Goal: Task Accomplishment & Management: Use online tool/utility

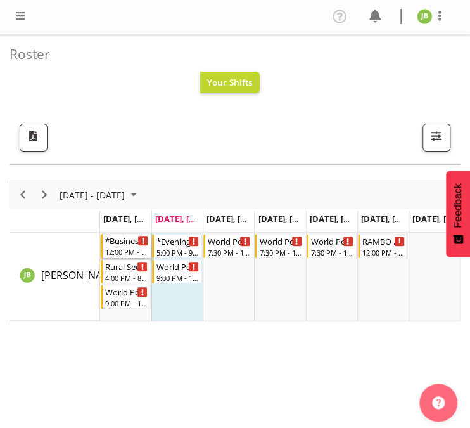
click at [121, 248] on div "12:00 PM - 4:00 PM" at bounding box center [126, 251] width 43 height 10
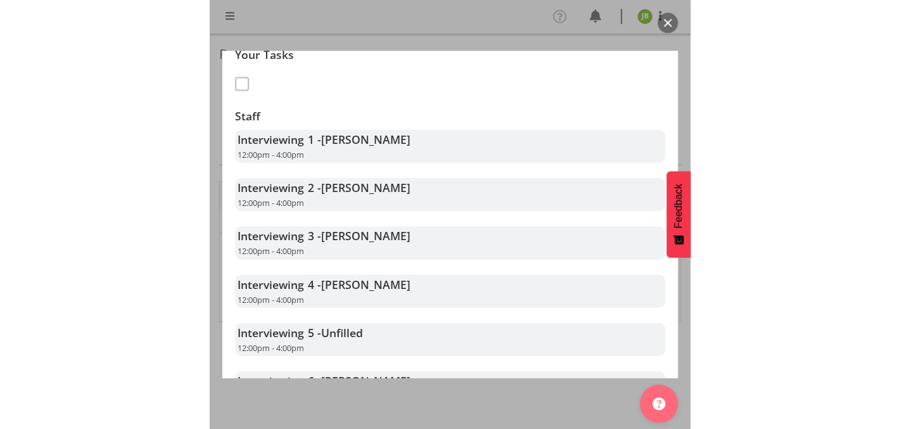
scroll to position [317, 0]
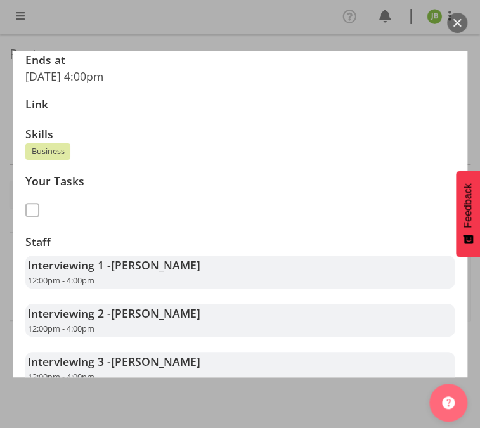
click at [27, 210] on span at bounding box center [32, 210] width 14 height 14
click at [211, 407] on div at bounding box center [240, 214] width 480 height 428
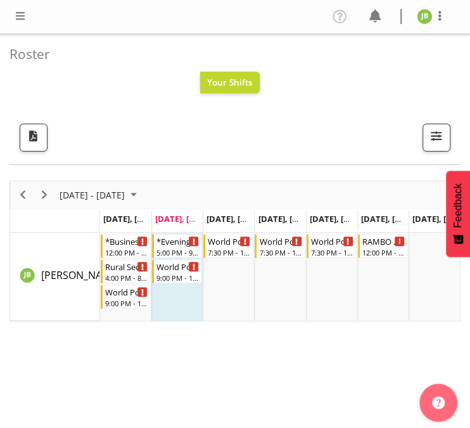
click at [18, 10] on span at bounding box center [20, 15] width 15 height 15
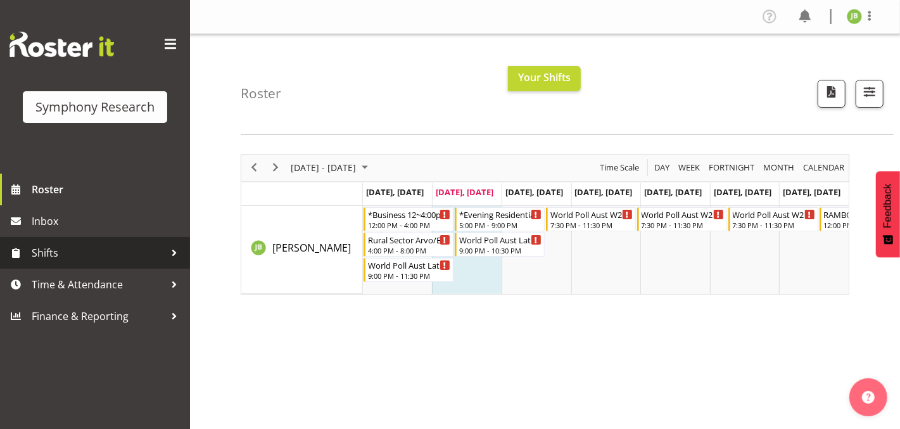
click at [58, 250] on span "Shifts" at bounding box center [98, 252] width 133 height 19
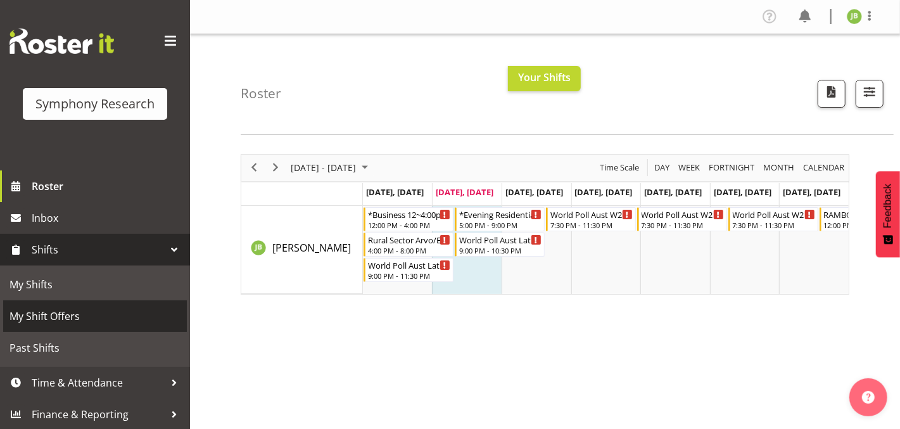
scroll to position [4, 0]
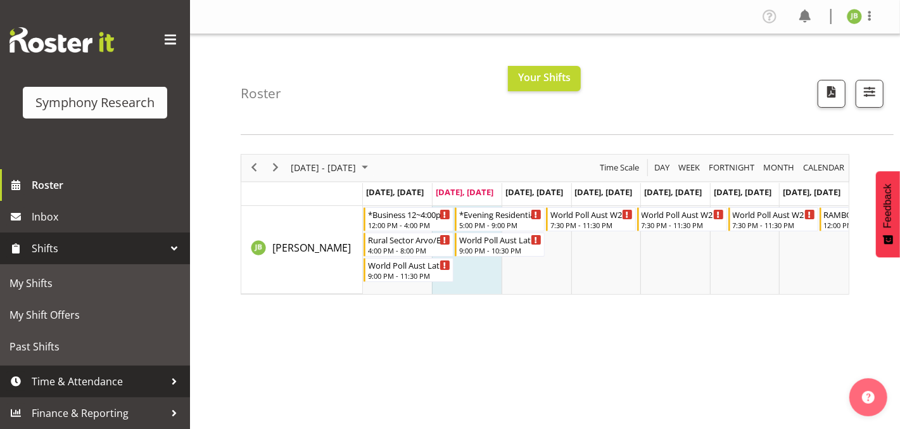
click at [145, 381] on span "Time & Attendance" at bounding box center [98, 381] width 133 height 19
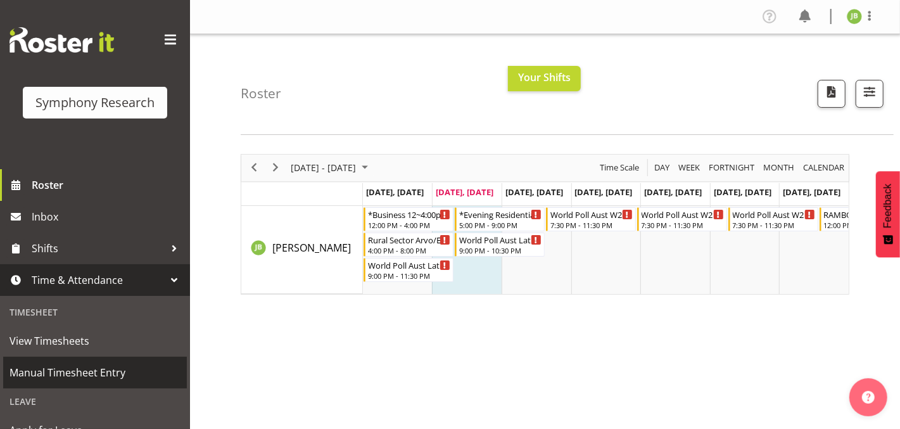
scroll to position [68, 0]
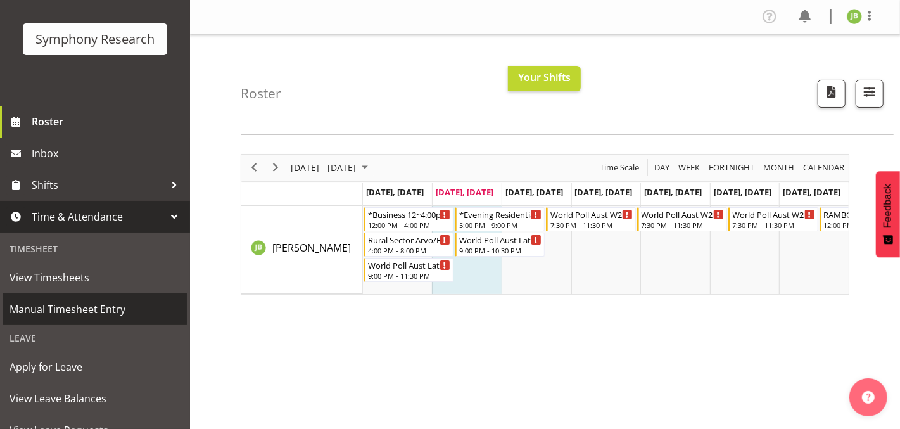
click at [98, 301] on span "Manual Timesheet Entry" at bounding box center [95, 309] width 171 height 19
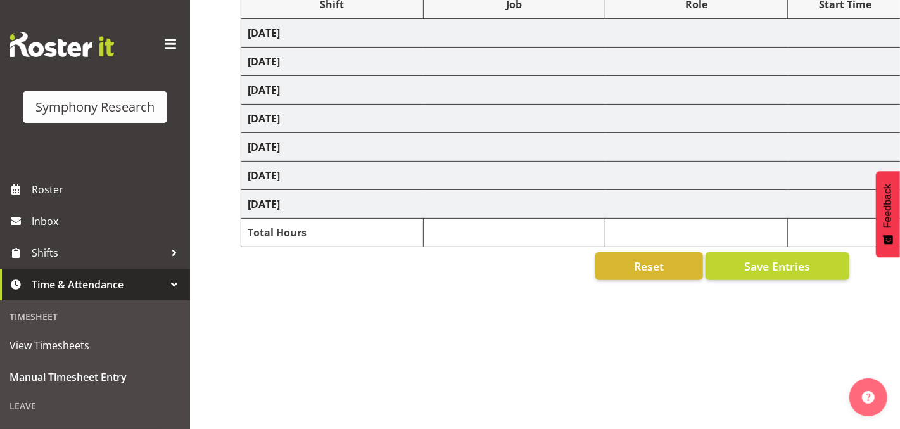
select select "26078"
select select "10499"
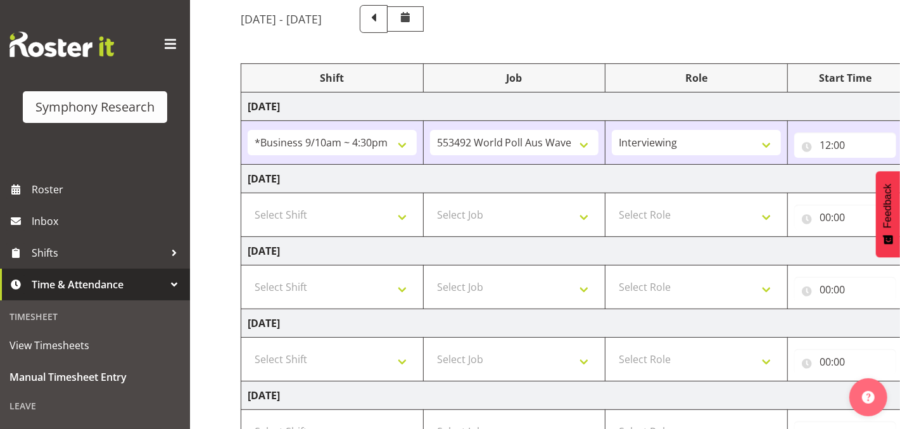
scroll to position [127, 0]
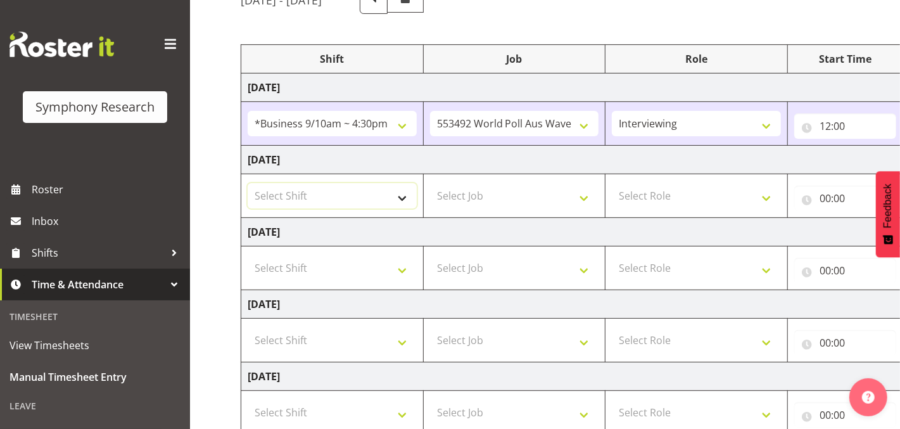
click at [382, 200] on select "Select Shift !!Weekend Residential (Roster IT Shift Label) *Business 9/10am ~ 4…" at bounding box center [332, 195] width 169 height 25
select select "48116"
click at [248, 183] on select "Select Shift !!Weekend Residential (Roster IT Shift Label) *Business 9/10am ~ 4…" at bounding box center [332, 195] width 169 height 25
click at [461, 200] on select "Select Job 550060 IF Admin 553492 World Poll Aus Wave 2 Main 2025 553493 World …" at bounding box center [514, 195] width 169 height 25
select select "10587"
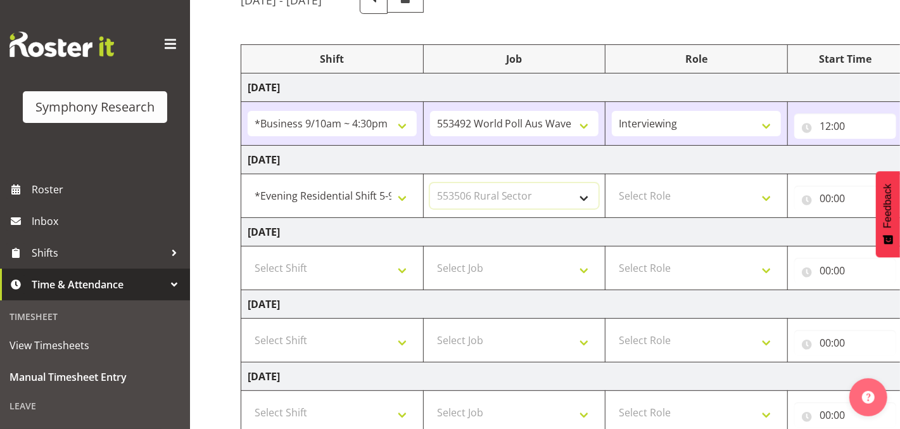
click at [430, 183] on select "Select Job 550060 IF Admin 553492 World Poll Aus Wave 2 Main 2025 553493 World …" at bounding box center [514, 195] width 169 height 25
drag, startPoint x: 703, startPoint y: 228, endPoint x: 667, endPoint y: 228, distance: 35.5
click at [667, 228] on td "Wednesday 1st October 2025" at bounding box center [684, 232] width 886 height 29
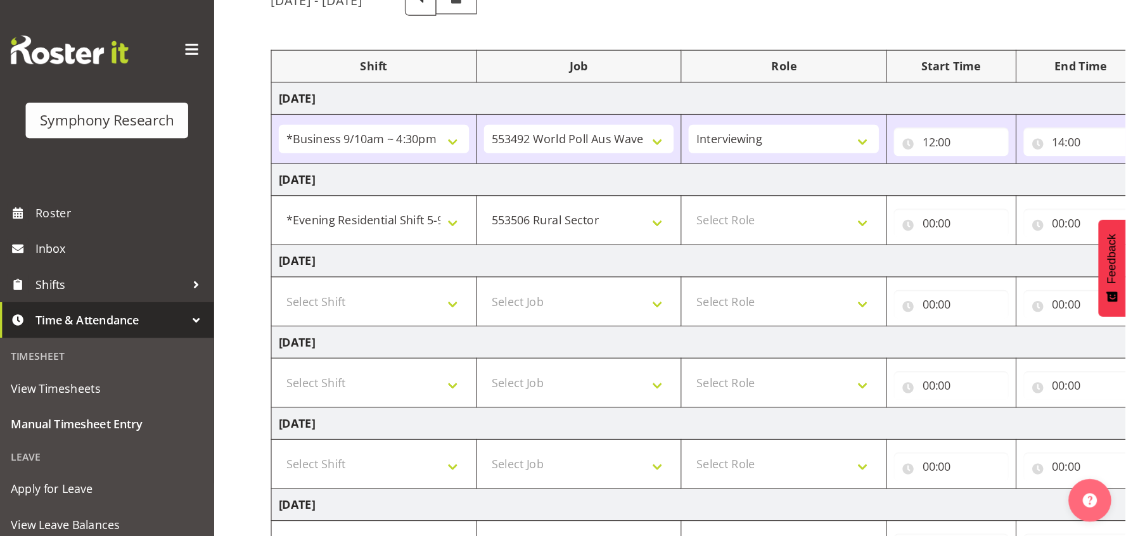
scroll to position [126, 0]
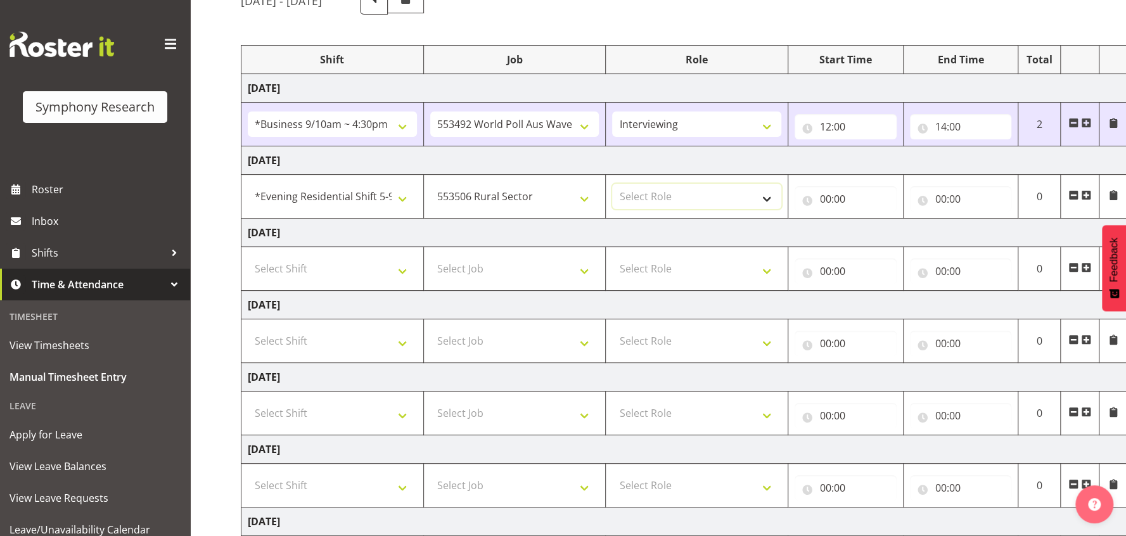
click at [711, 194] on select "Select Role Interviewing Briefing" at bounding box center [696, 196] width 169 height 25
select select "47"
click at [612, 184] on select "Select Role Interviewing Briefing" at bounding box center [696, 196] width 169 height 25
click at [828, 189] on input "00:00" at bounding box center [845, 198] width 102 height 25
click at [867, 233] on select "00 01 02 03 04 05 06 07 08 09 10 11 12 13 14 15 16 17 18 19 20 21 22 23" at bounding box center [881, 231] width 29 height 25
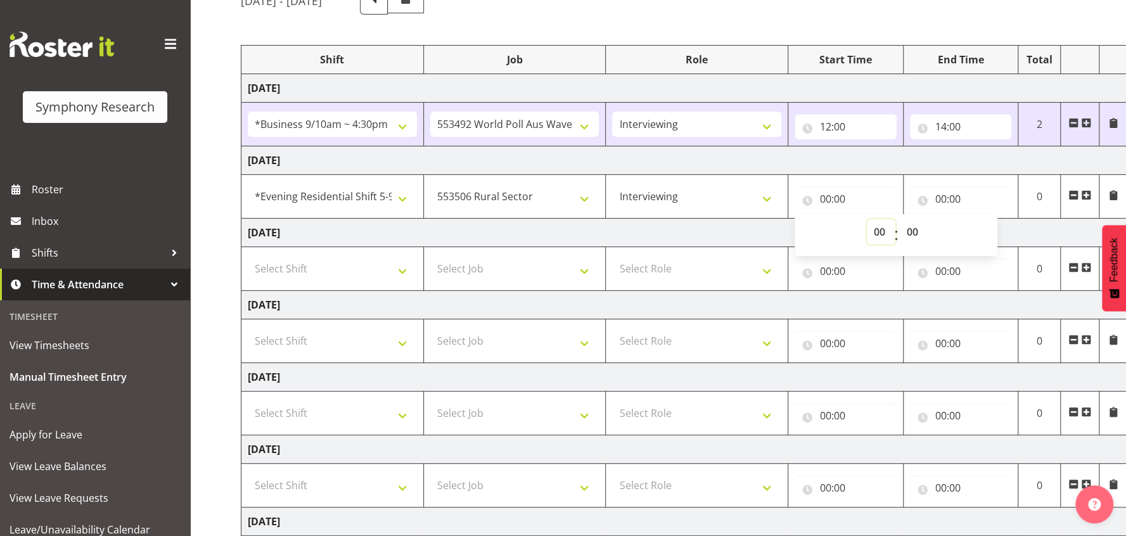
select select "18"
click at [867, 219] on select "00 01 02 03 04 05 06 07 08 09 10 11 12 13 14 15 16 17 18 19 20 21 22 23" at bounding box center [881, 231] width 29 height 25
type input "18:00"
click at [900, 196] on input "00:00" at bounding box center [961, 198] width 102 height 25
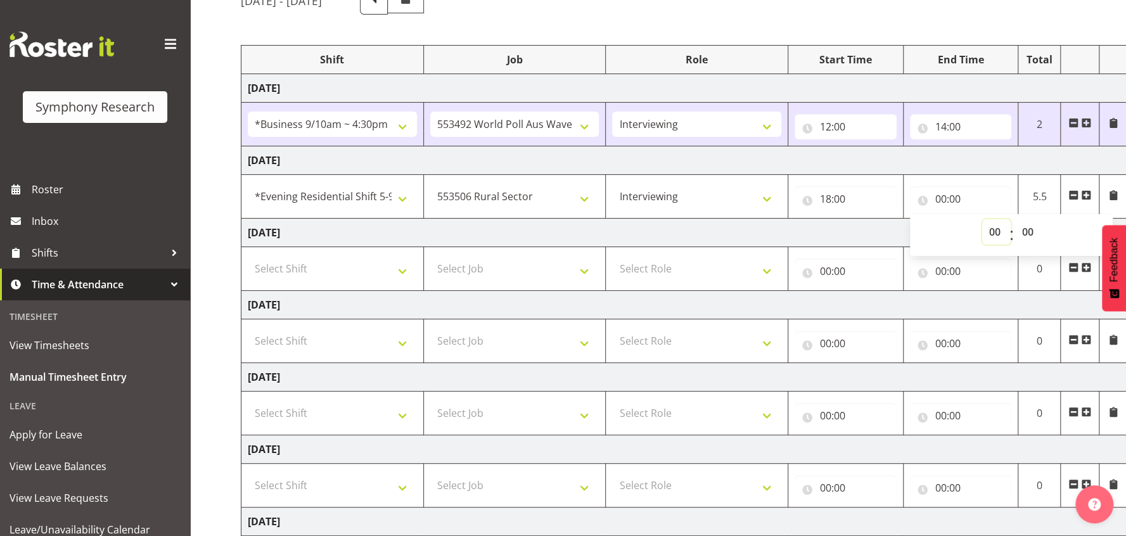
click at [900, 222] on select "00 01 02 03 04 05 06 07 08 09 10 11 12 13 14 15 16 17 18 19 20 21 22 23" at bounding box center [996, 231] width 29 height 25
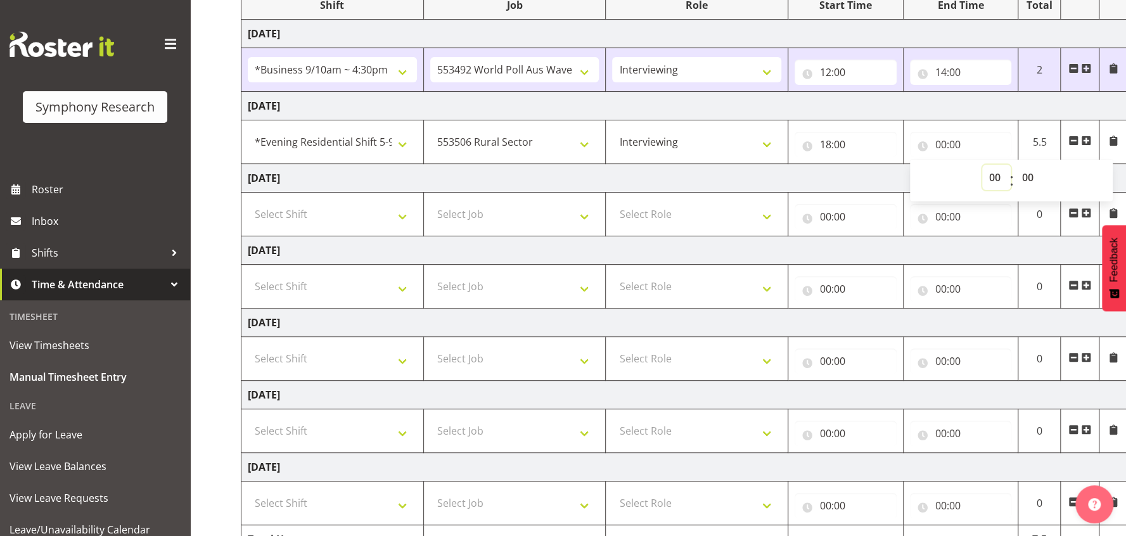
scroll to position [206, 0]
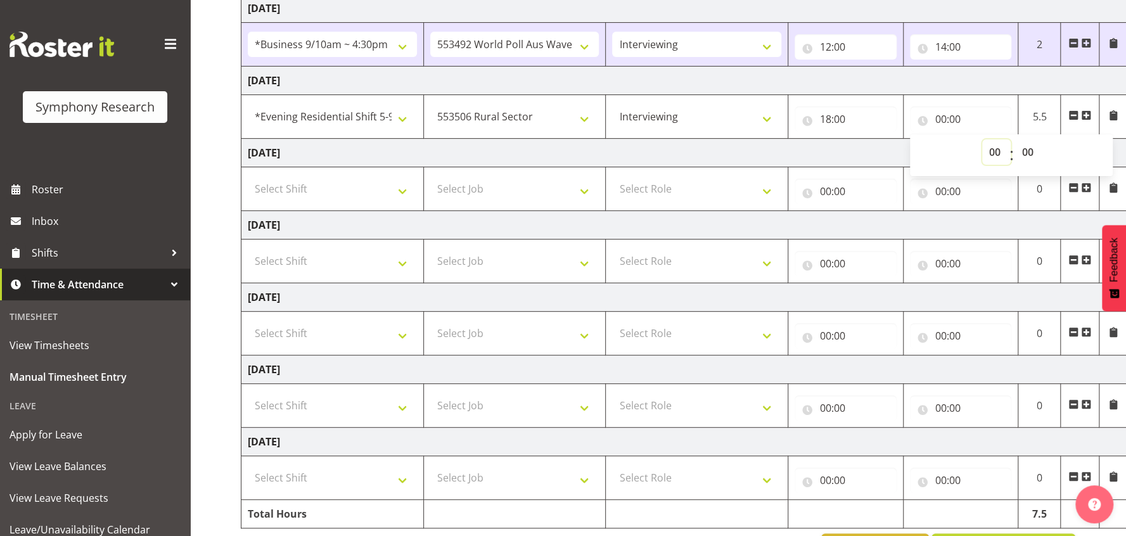
click at [900, 150] on select "00 01 02 03 04 05 06 07 08 09 10 11 12 13 14 15 16 17 18 19 20 21 22 23" at bounding box center [996, 151] width 29 height 25
select select "18"
click at [900, 139] on select "00 01 02 03 04 05 06 07 08 09 10 11 12 13 14 15 16 17 18 19 20 21 22 23" at bounding box center [996, 151] width 29 height 25
type input "18:00"
click at [900, 142] on select "00 01 02 03 04 05 06 07 08 09 10 11 12 13 14 15 16 17 18 19 20 21 22 23 24 25 2…" at bounding box center [1029, 151] width 29 height 25
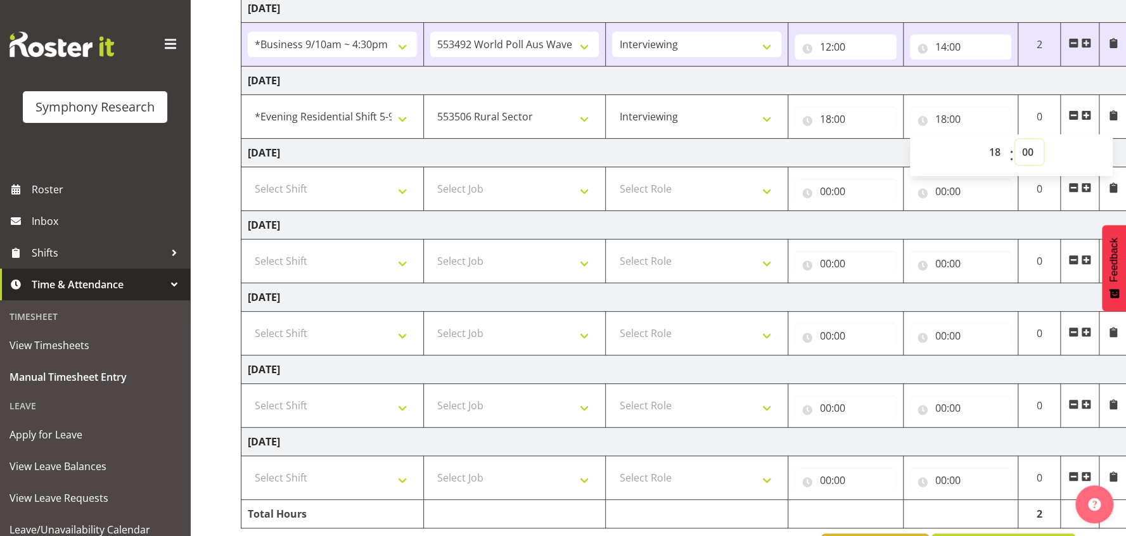
select select "42"
click at [900, 139] on select "00 01 02 03 04 05 06 07 08 09 10 11 12 13 14 15 16 17 18 19 20 21 22 23 24 25 2…" at bounding box center [1029, 151] width 29 height 25
type input "18:42"
click at [900, 112] on span at bounding box center [1086, 115] width 10 height 10
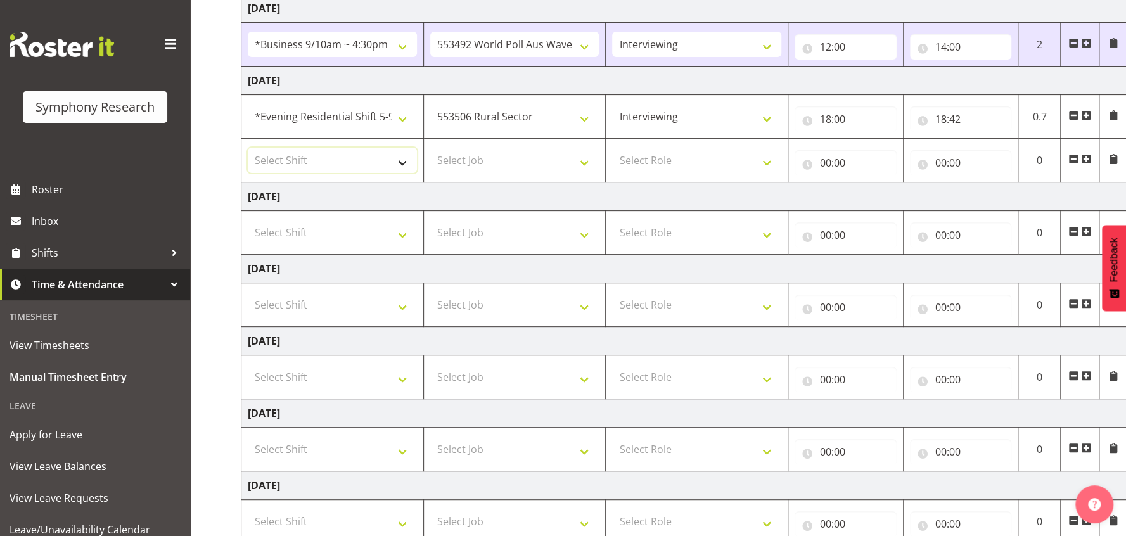
click at [326, 166] on select "Select Shift !!Weekend Residential (Roster IT Shift Label) *Business 9/10am ~ 4…" at bounding box center [332, 160] width 169 height 25
select select "48116"
click at [248, 148] on select "Select Shift !!Weekend Residential (Roster IT Shift Label) *Business 9/10am ~ 4…" at bounding box center [332, 160] width 169 height 25
click at [521, 141] on td "Select Job 550060 IF Admin 553492 World Poll Aus Wave 2 Main 2025 553493 World …" at bounding box center [514, 161] width 182 height 44
click at [540, 154] on select "Select Job 550060 IF Admin 553492 World Poll Aus Wave 2 Main 2025 553493 World …" at bounding box center [514, 160] width 169 height 25
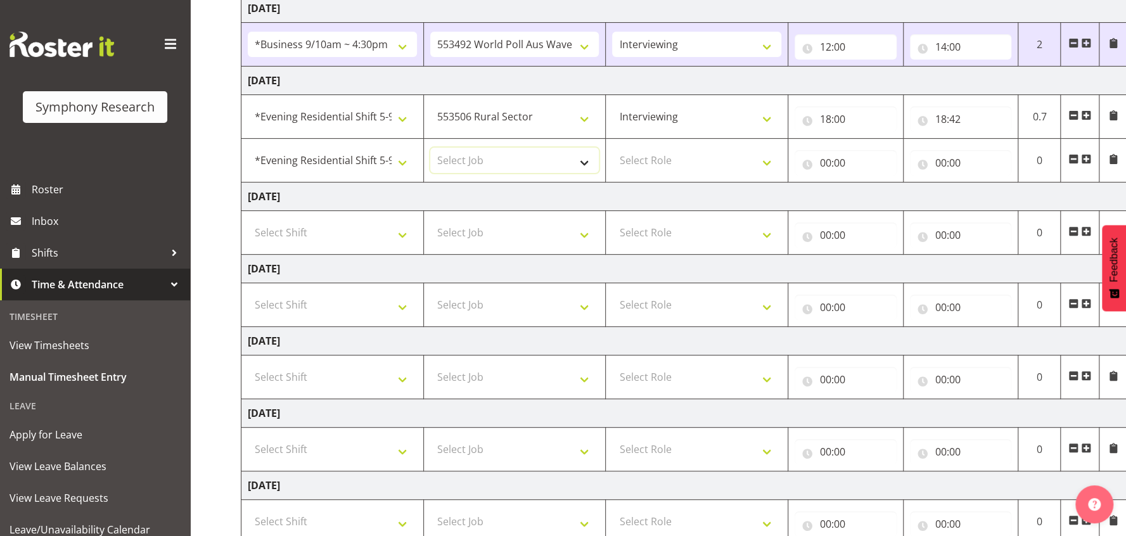
select select "10499"
click at [430, 148] on select "Select Job 550060 IF Admin 553492 World Poll Aus Wave 2 Main 2025 553493 World …" at bounding box center [514, 160] width 169 height 25
click at [681, 167] on select "Select Role Interviewing Briefing" at bounding box center [696, 160] width 169 height 25
select select "47"
click at [612, 148] on select "Select Role Interviewing Briefing" at bounding box center [696, 160] width 169 height 25
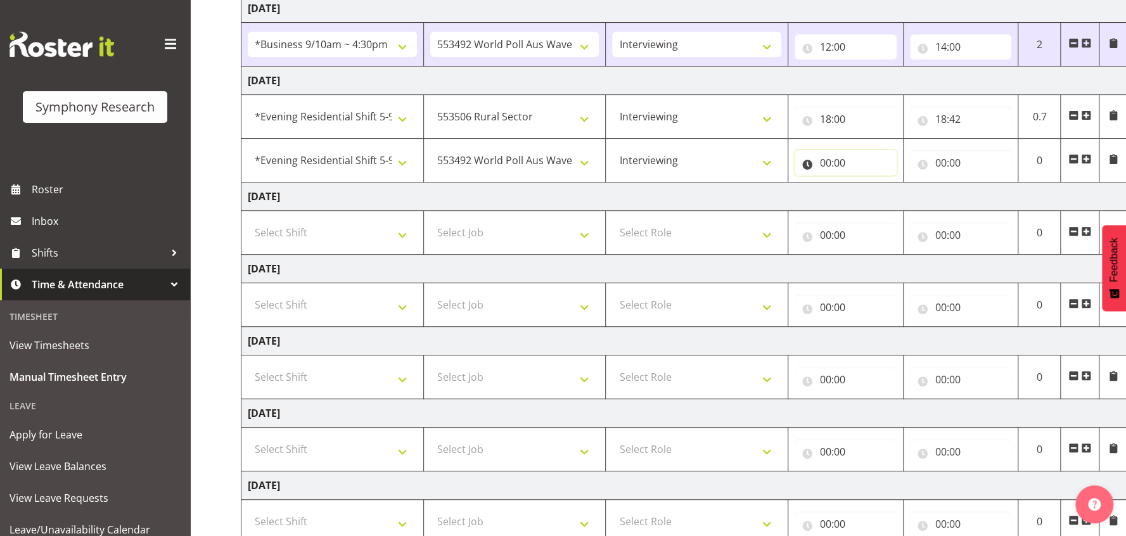
click at [839, 168] on input "00:00" at bounding box center [845, 162] width 102 height 25
click at [877, 191] on select "00 01 02 03 04 05 06 07 08 09 10 11 12 13 14 15 16 17 18 19 20 21 22 23" at bounding box center [881, 195] width 29 height 25
select select "18"
click at [867, 183] on select "00 01 02 03 04 05 06 07 08 09 10 11 12 13 14 15 16 17 18 19 20 21 22 23" at bounding box center [881, 195] width 29 height 25
type input "18:00"
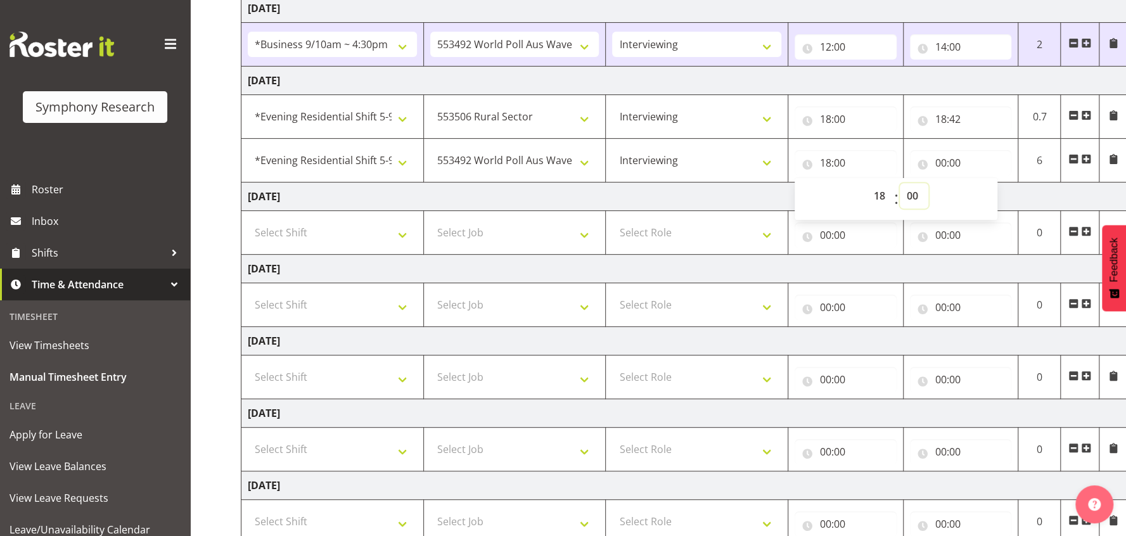
click at [900, 203] on select "00 01 02 03 04 05 06 07 08 09 10 11 12 13 14 15 16 17 18 19 20 21 22 23 24 25 2…" at bounding box center [914, 195] width 29 height 25
select select "42"
click at [900, 183] on select "00 01 02 03 04 05 06 07 08 09 10 11 12 13 14 15 16 17 18 19 20 21 22 23 24 25 2…" at bounding box center [914, 195] width 29 height 25
type input "18:42"
click at [900, 166] on input "00:00" at bounding box center [961, 162] width 102 height 25
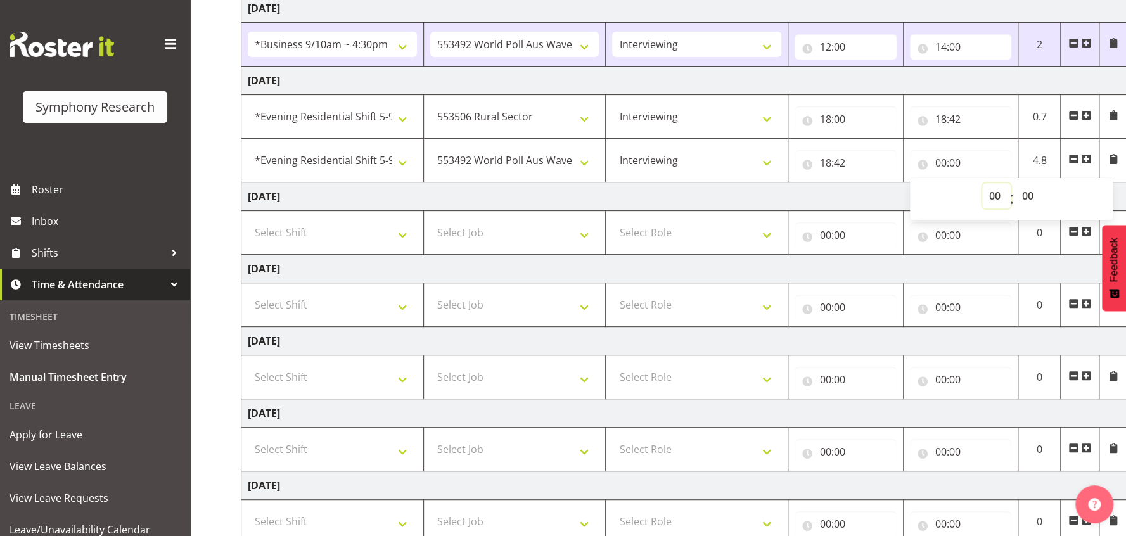
click at [900, 196] on select "00 01 02 03 04 05 06 07 08 09 10 11 12 13 14 15 16 17 18 19 20 21 22 23" at bounding box center [996, 195] width 29 height 25
click at [850, 159] on input "18:42" at bounding box center [845, 162] width 102 height 25
click at [900, 188] on select "00 01 02 03 04 05 06 07 08 09 10 11 12 13 14 15 16 17 18 19 20 21 22 23 24 25 2…" at bounding box center [914, 195] width 29 height 25
select select "43"
click at [900, 183] on select "00 01 02 03 04 05 06 07 08 09 10 11 12 13 14 15 16 17 18 19 20 21 22 23 24 25 2…" at bounding box center [914, 195] width 29 height 25
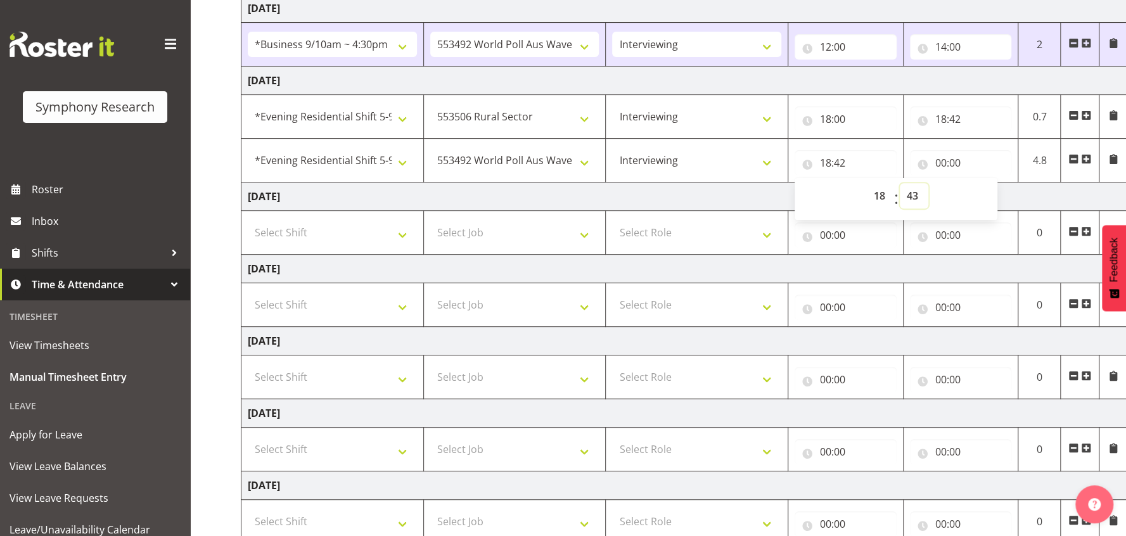
type input "18:43"
click at [900, 159] on input "00:00" at bounding box center [961, 162] width 102 height 25
click at [900, 203] on select "00 01 02 03 04 05 06 07 08 09 10 11 12 13 14 15 16 17 18 19 20 21 22 23" at bounding box center [996, 195] width 29 height 25
select select "20"
click at [900, 183] on select "00 01 02 03 04 05 06 07 08 09 10 11 12 13 14 15 16 17 18 19 20 21 22 23" at bounding box center [996, 195] width 29 height 25
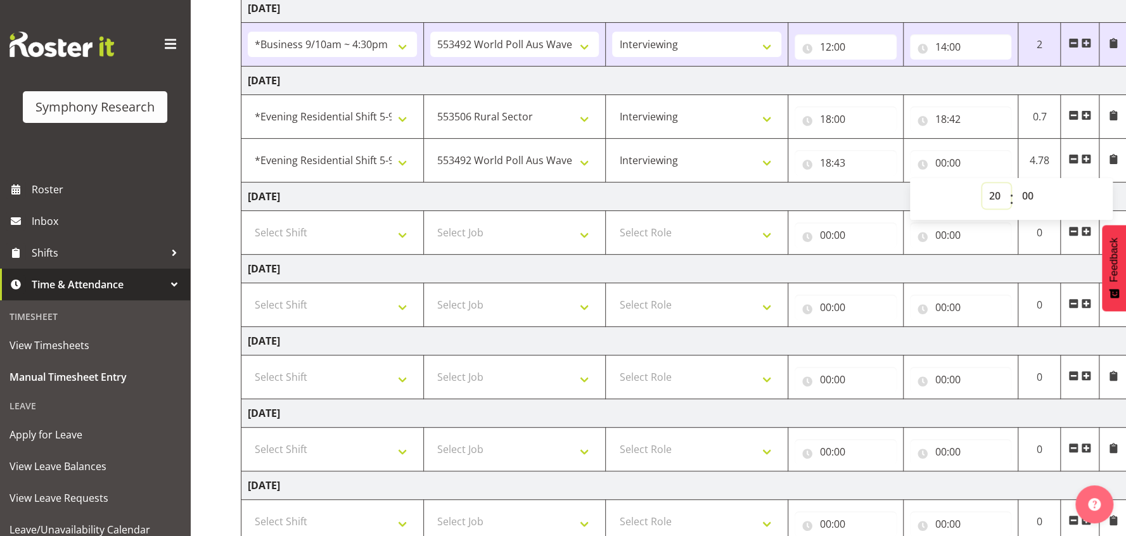
type input "20:00"
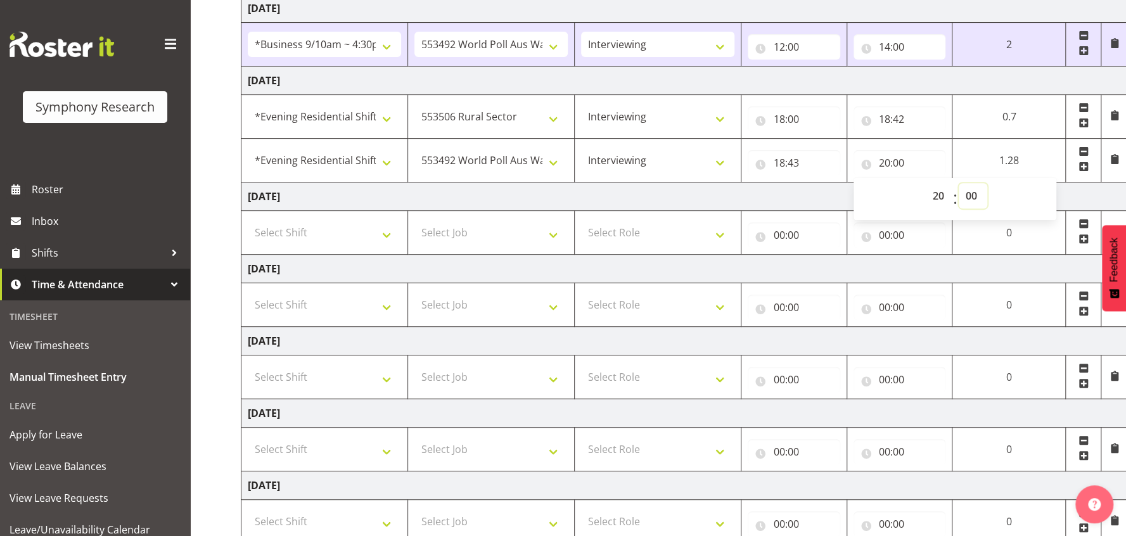
click at [900, 191] on select "00 01 02 03 04 05 06 07 08 09 10 11 12 13 14 15 16 17 18 19 20 21 22 23 24 25 2…" at bounding box center [973, 195] width 29 height 25
select select "30"
click at [900, 183] on select "00 01 02 03 04 05 06 07 08 09 10 11 12 13 14 15 16 17 18 19 20 21 22 23 24 25 2…" at bounding box center [973, 195] width 29 height 25
type input "20:30"
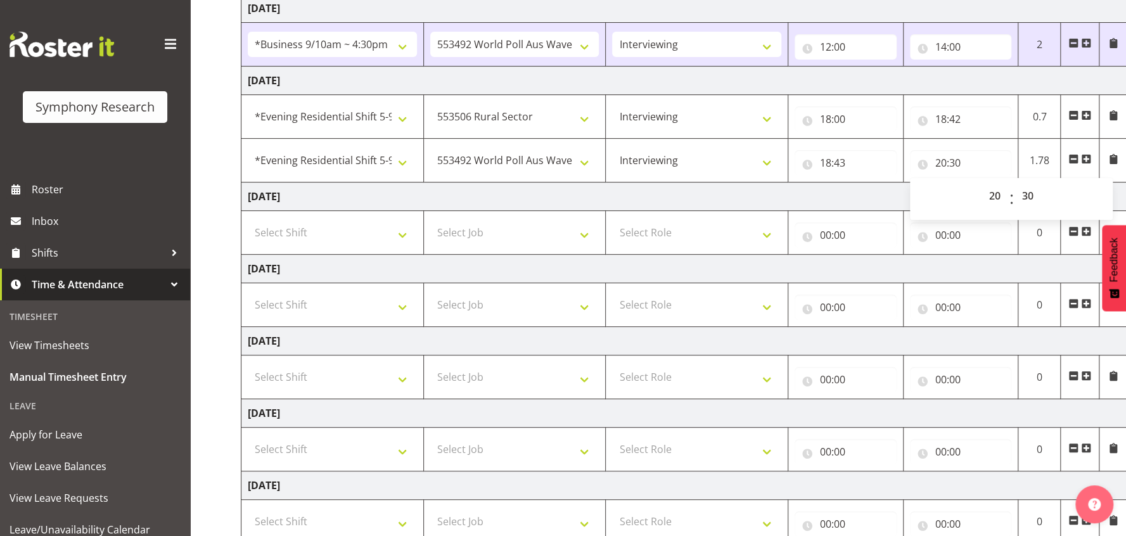
click at [834, 190] on td "Wednesday 1st October 2025" at bounding box center [684, 196] width 886 height 29
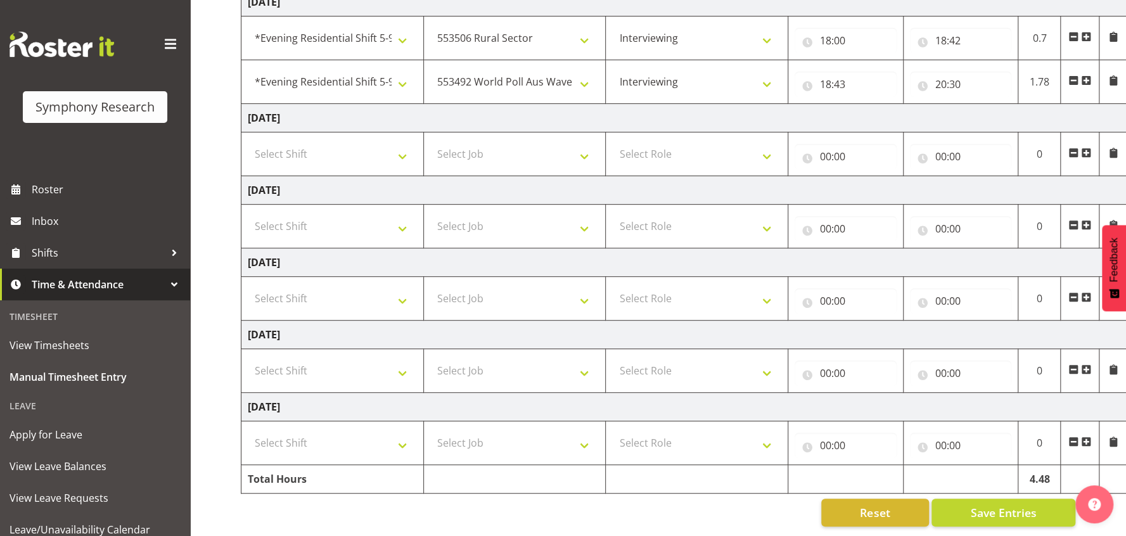
scroll to position [295, 0]
click at [900, 428] on span "Save Entries" at bounding box center [1003, 512] width 66 height 16
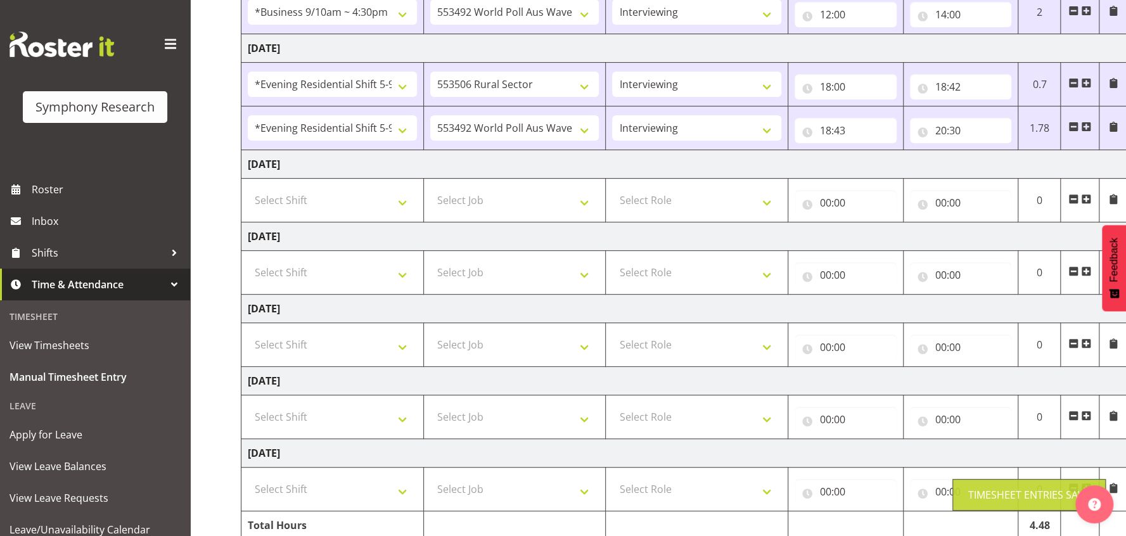
scroll to position [58, 0]
